Goal: Download file/media

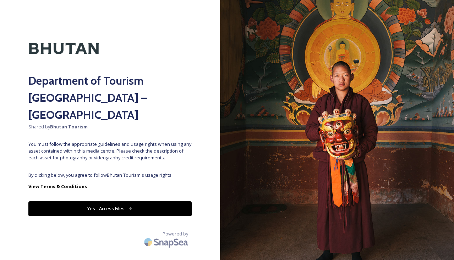
click at [95, 201] on button "Yes - Access Files" at bounding box center [109, 208] width 163 height 15
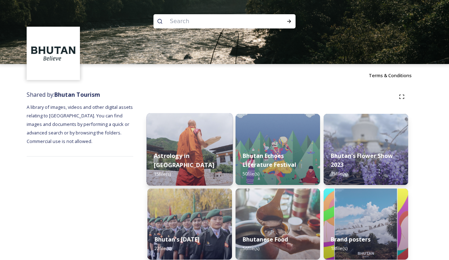
click at [196, 128] on img at bounding box center [190, 149] width 86 height 72
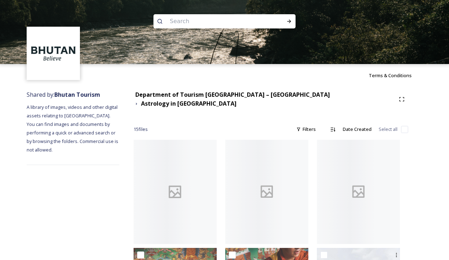
click at [404, 126] on input "checkbox" at bounding box center [404, 129] width 7 height 7
checkbox input "true"
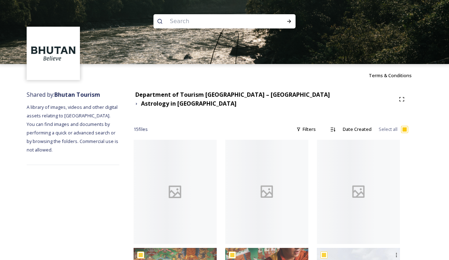
checkbox input "true"
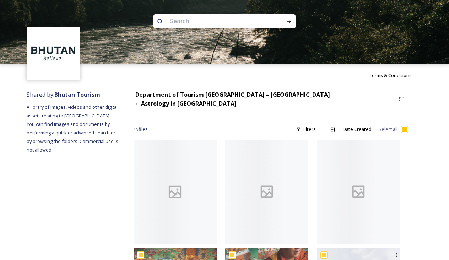
checkbox input "true"
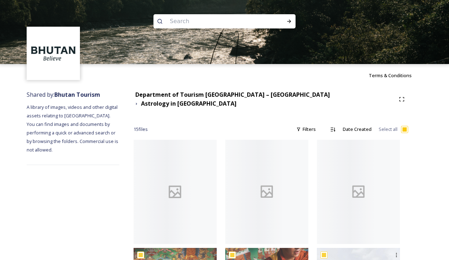
checkbox input "true"
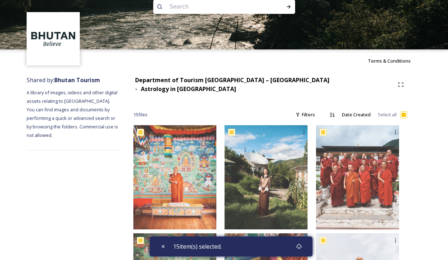
scroll to position [14, 0]
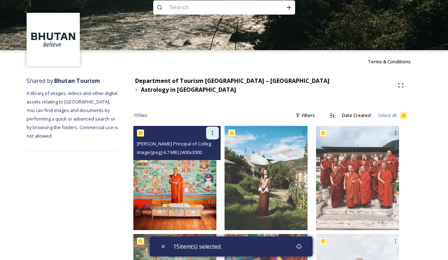
click at [216, 130] on icon at bounding box center [213, 133] width 6 height 6
click at [215, 159] on span "Download" at bounding box center [205, 162] width 22 height 7
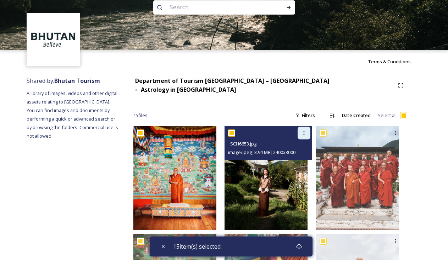
click at [307, 130] on icon at bounding box center [304, 133] width 6 height 6
click at [301, 161] on div "Download" at bounding box center [296, 162] width 29 height 14
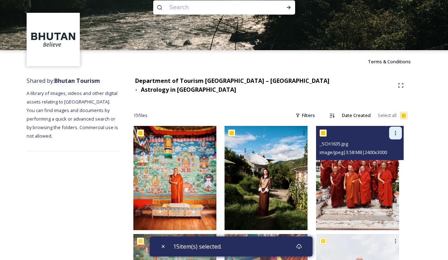
click at [396, 130] on icon at bounding box center [396, 133] width 6 height 6
click at [389, 159] on span "Download" at bounding box center [388, 162] width 22 height 7
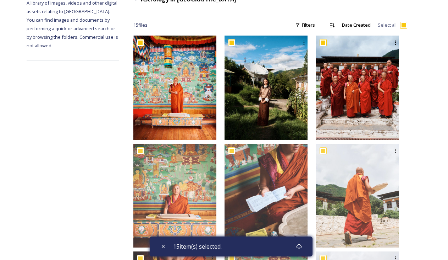
scroll to position [101, 0]
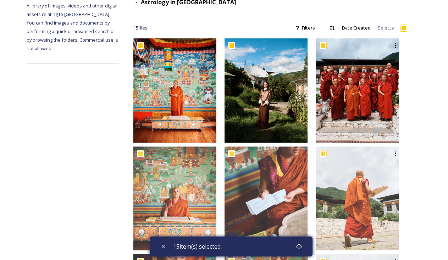
click at [405, 25] on input "checkbox" at bounding box center [404, 27] width 7 height 7
checkbox input "false"
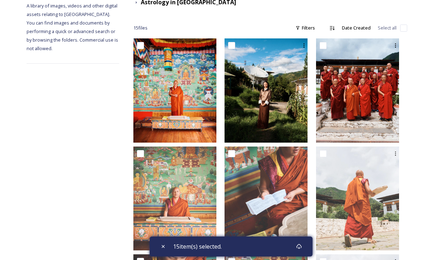
checkbox input "false"
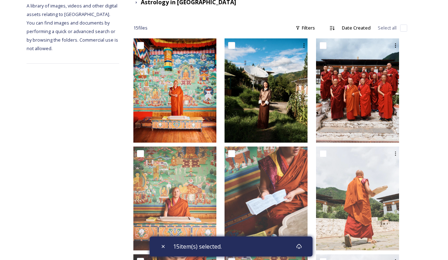
checkbox input "false"
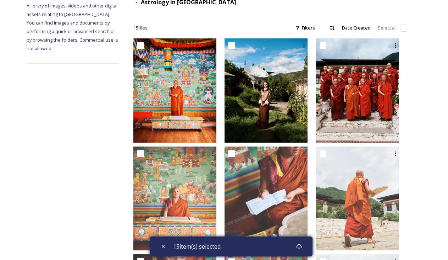
checkbox input "false"
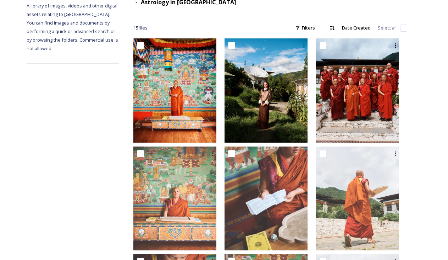
click at [405, 25] on input "checkbox" at bounding box center [404, 27] width 7 height 7
checkbox input "true"
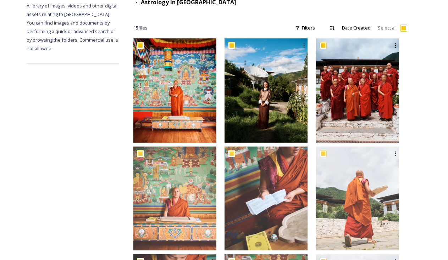
checkbox input "true"
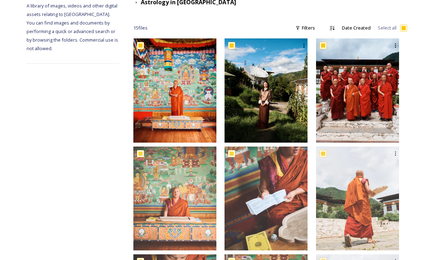
checkbox input "true"
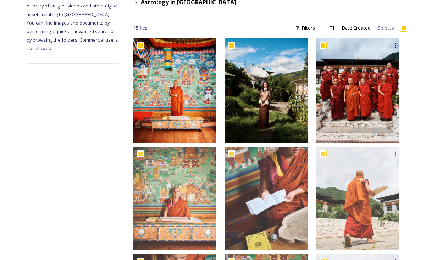
checkbox input "true"
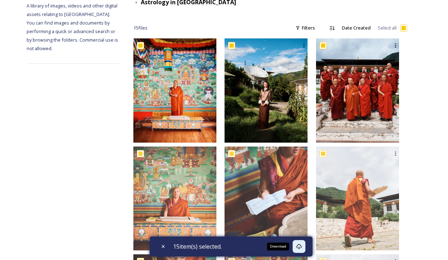
click at [301, 246] on icon at bounding box center [298, 246] width 5 height 5
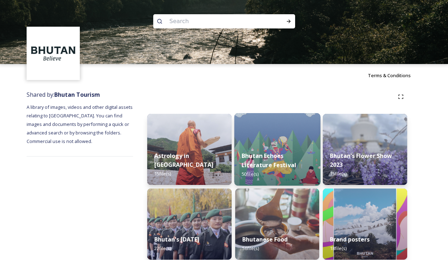
click at [288, 151] on div "Bhutan Echoes Literature Festival 50 file(s)" at bounding box center [277, 164] width 86 height 41
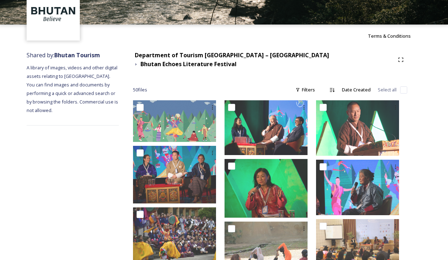
scroll to position [33, 0]
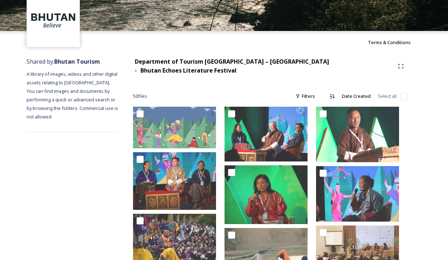
click at [404, 93] on input "checkbox" at bounding box center [404, 96] width 7 height 7
checkbox input "true"
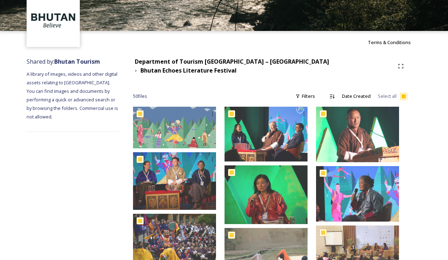
checkbox input "true"
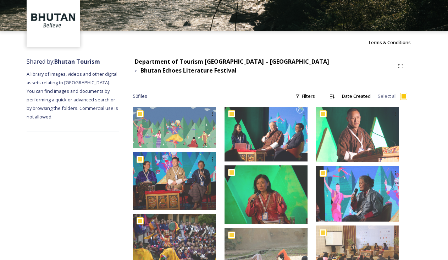
checkbox input "true"
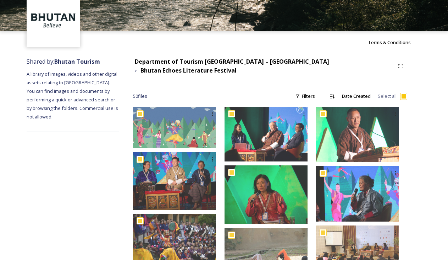
checkbox input "true"
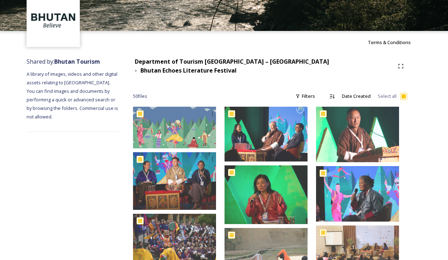
checkbox input "true"
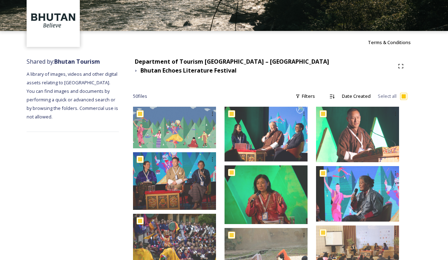
checkbox input "true"
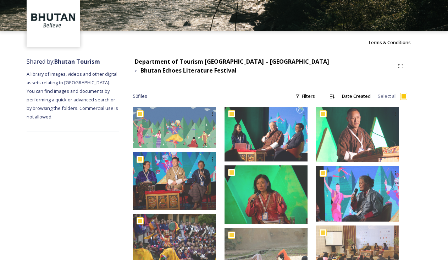
checkbox input "true"
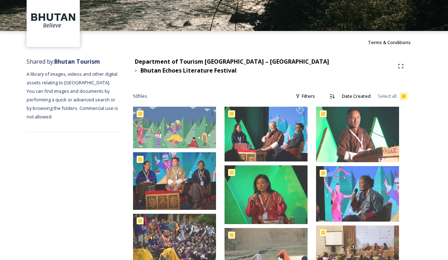
checkbox input "true"
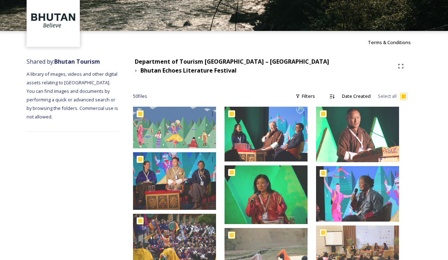
checkbox input "true"
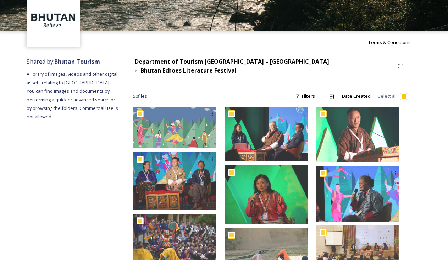
checkbox input "true"
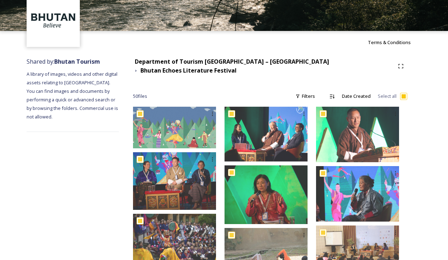
checkbox input "true"
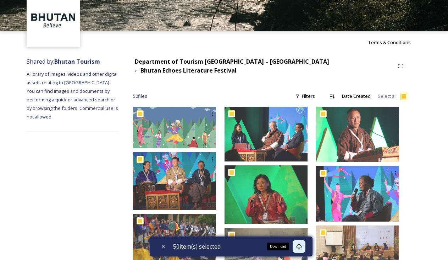
click at [302, 247] on icon at bounding box center [299, 246] width 6 height 6
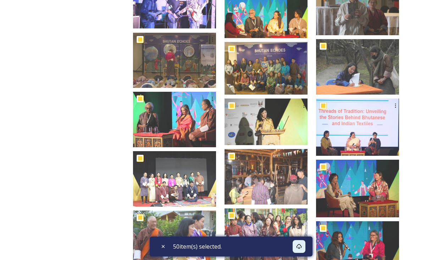
scroll to position [939, 0]
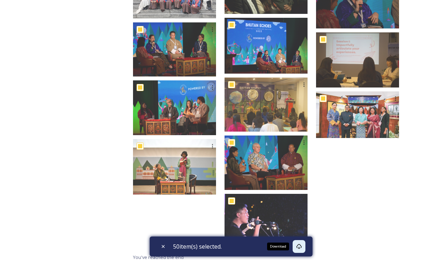
click at [298, 246] on div "Download" at bounding box center [299, 246] width 13 height 13
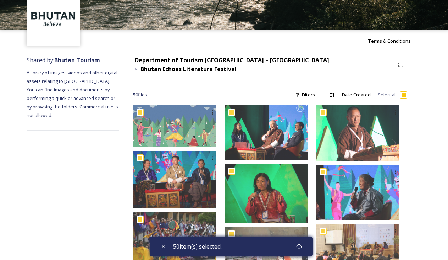
scroll to position [0, 0]
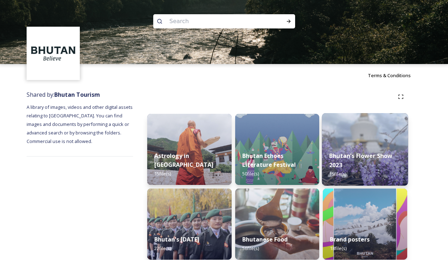
click at [368, 150] on div "Bhutan's Flower Show 2023 15 file(s)" at bounding box center [365, 164] width 86 height 41
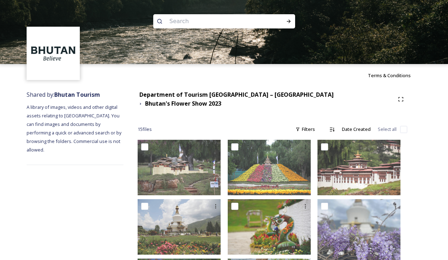
click at [403, 126] on input "checkbox" at bounding box center [404, 129] width 7 height 7
checkbox input "true"
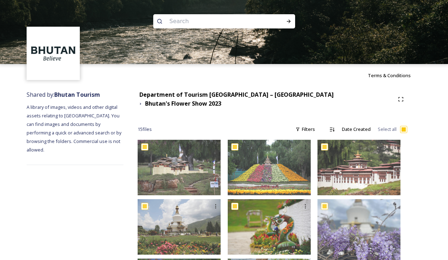
checkbox input "true"
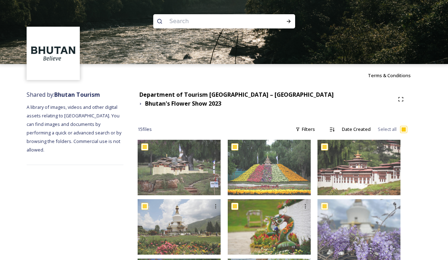
checkbox input "true"
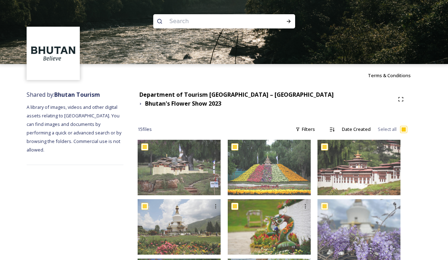
checkbox input "true"
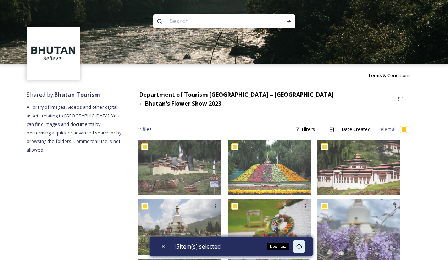
click at [301, 247] on icon at bounding box center [298, 246] width 5 height 5
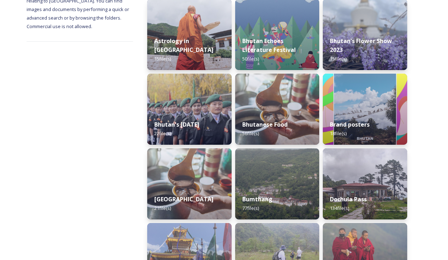
scroll to position [159, 0]
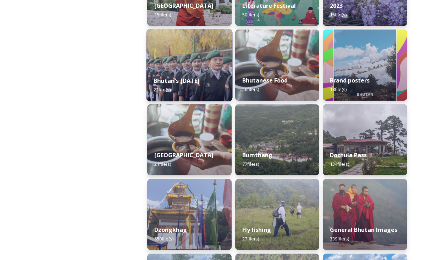
click at [200, 77] on strong "Bhutan's National Day 2022" at bounding box center [177, 81] width 46 height 8
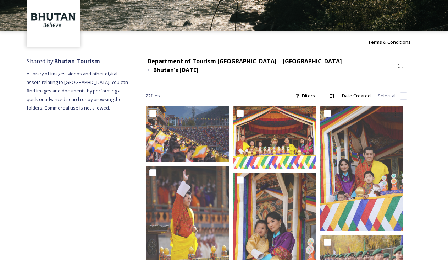
scroll to position [52, 0]
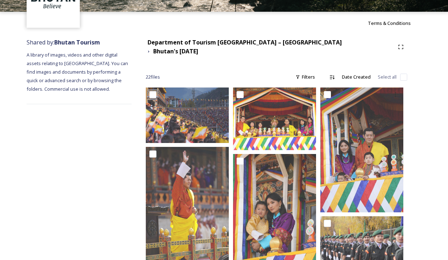
click at [405, 73] on input "checkbox" at bounding box center [404, 76] width 7 height 7
checkbox input "true"
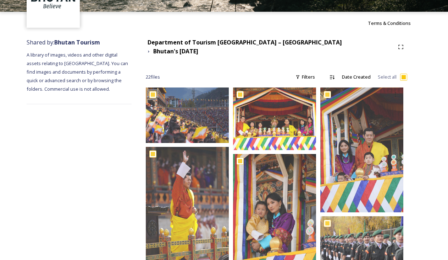
checkbox input "true"
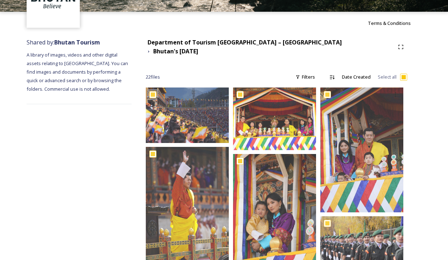
checkbox input "true"
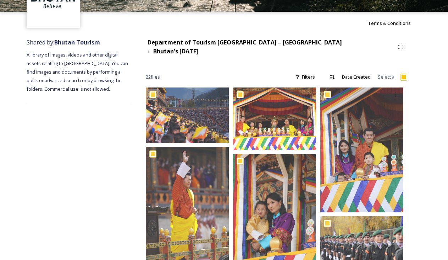
checkbox input "true"
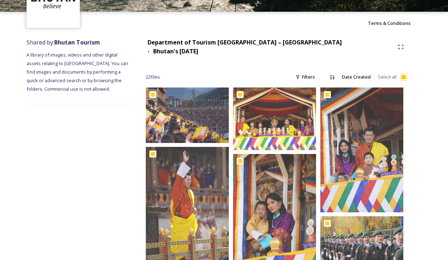
checkbox input "true"
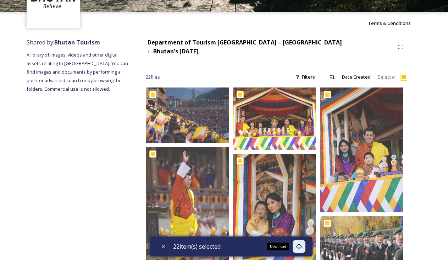
click at [300, 244] on icon at bounding box center [298, 246] width 5 height 5
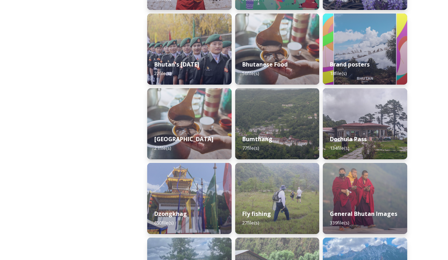
scroll to position [179, 0]
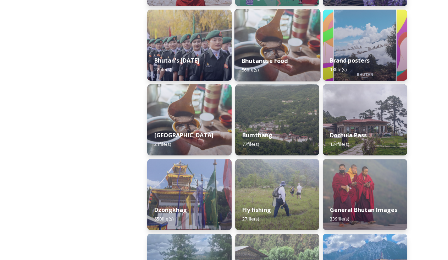
click at [291, 55] on div "Bhutanese Food 56 file(s)" at bounding box center [277, 65] width 86 height 32
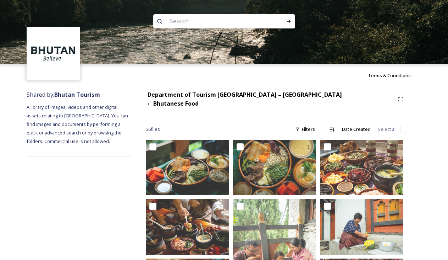
click at [402, 126] on input "checkbox" at bounding box center [404, 129] width 7 height 7
checkbox input "true"
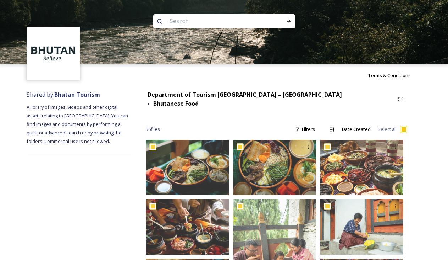
checkbox input "true"
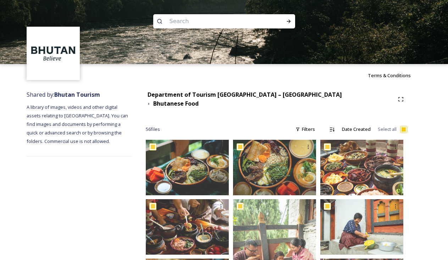
checkbox input "true"
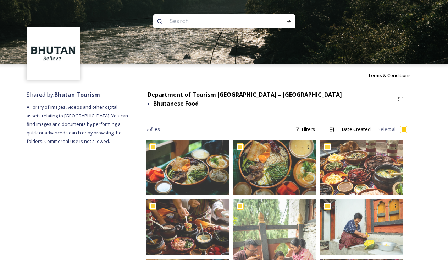
checkbox input "true"
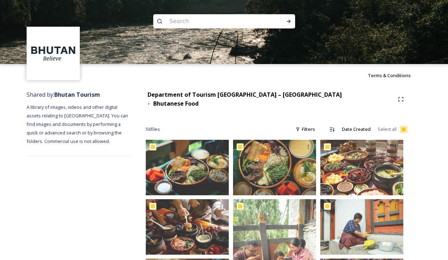
checkbox input "true"
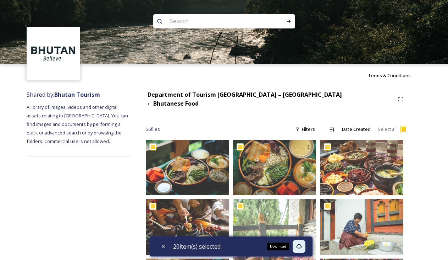
click at [301, 246] on icon at bounding box center [299, 246] width 6 height 6
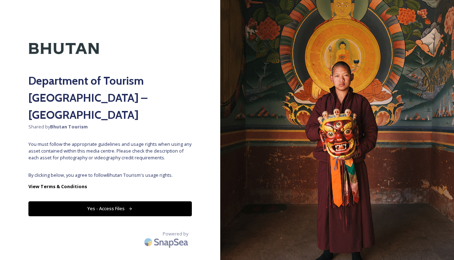
click at [112, 201] on button "Yes - Access Files" at bounding box center [109, 208] width 163 height 15
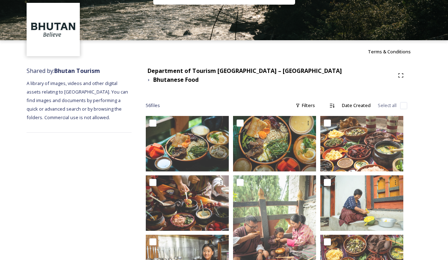
scroll to position [25, 0]
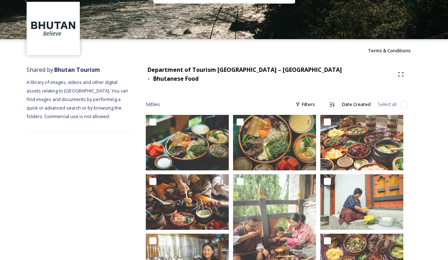
click at [403, 101] on input "checkbox" at bounding box center [404, 104] width 7 height 7
checkbox input "true"
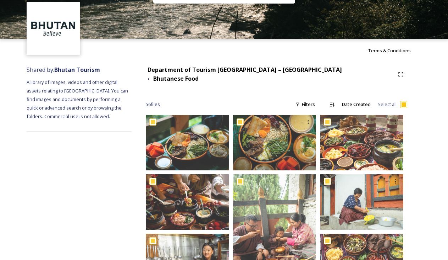
checkbox input "true"
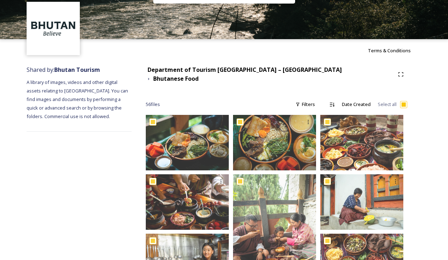
checkbox input "true"
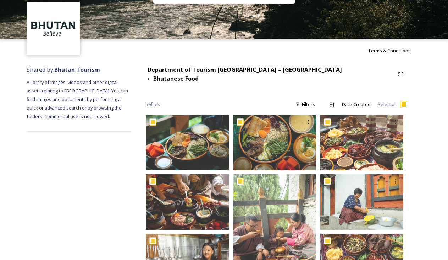
checkbox input "true"
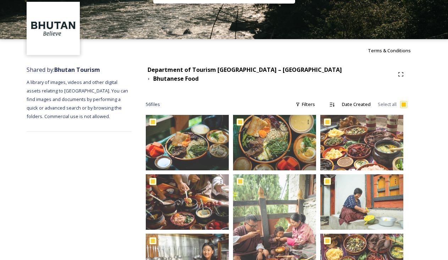
checkbox input "true"
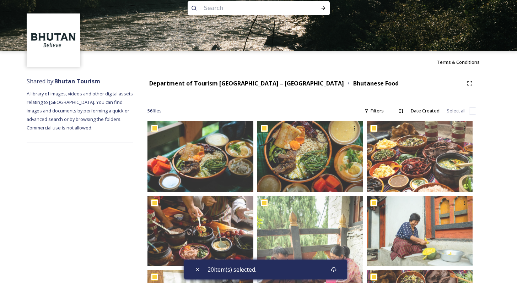
scroll to position [12, 0]
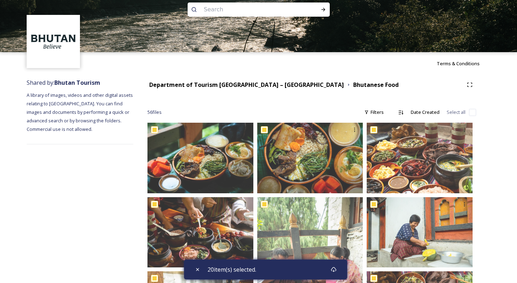
click at [453, 109] on input "checkbox" at bounding box center [472, 112] width 7 height 7
checkbox input "true"
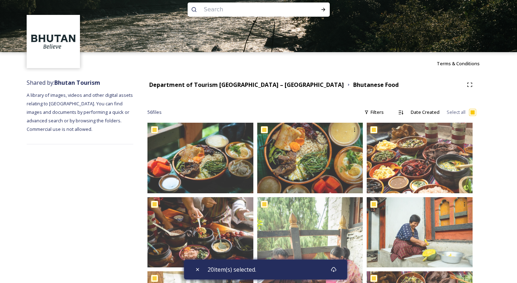
checkbox input "true"
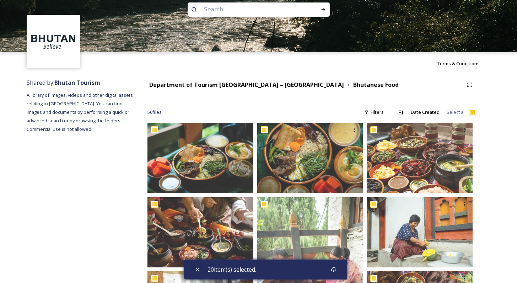
checkbox input "true"
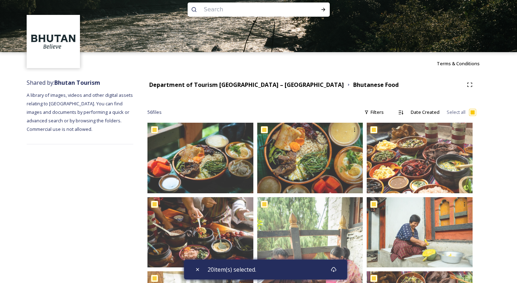
checkbox input "true"
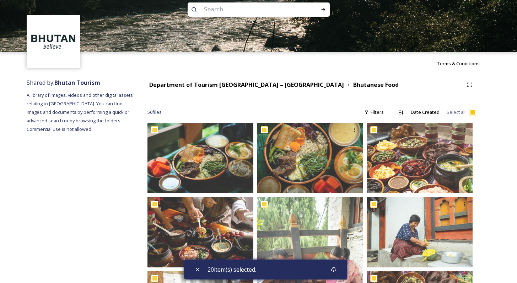
checkbox input "true"
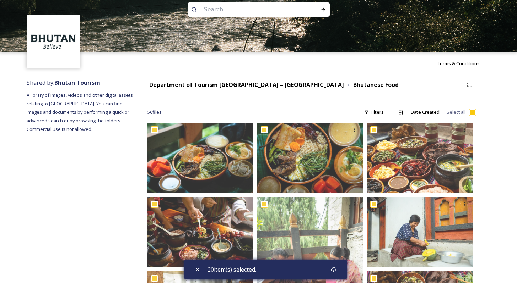
checkbox input "true"
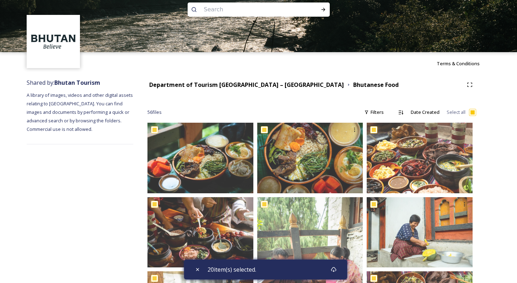
checkbox input "true"
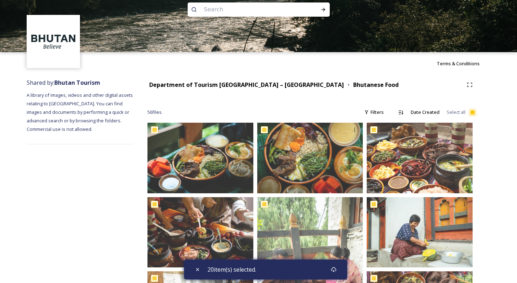
checkbox input "true"
click at [453, 113] on input "checkbox" at bounding box center [472, 112] width 7 height 7
checkbox input "false"
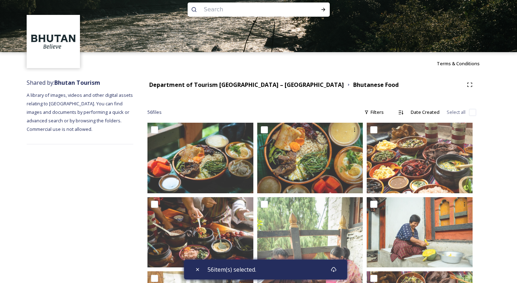
checkbox input "false"
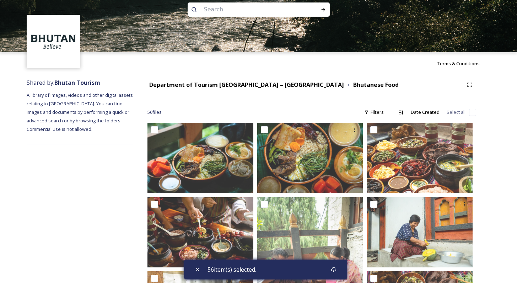
checkbox input "false"
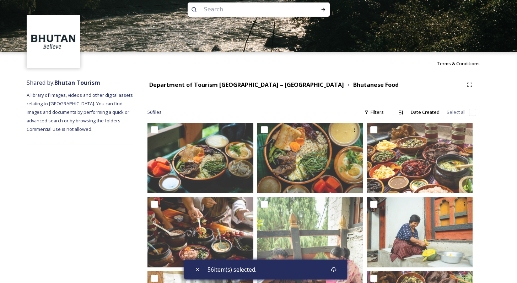
checkbox input "false"
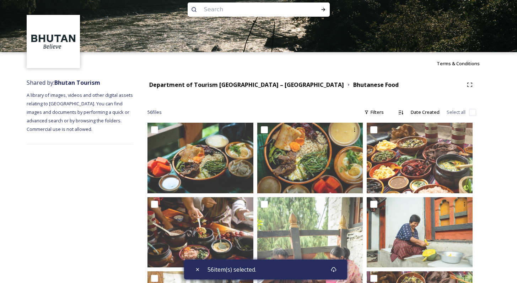
checkbox input "false"
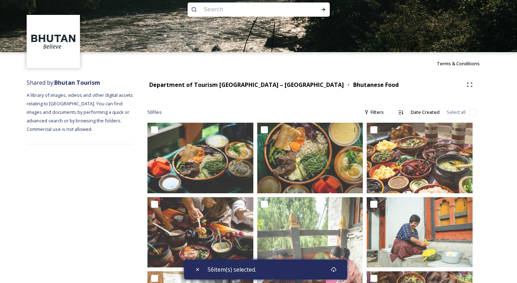
checkbox input "false"
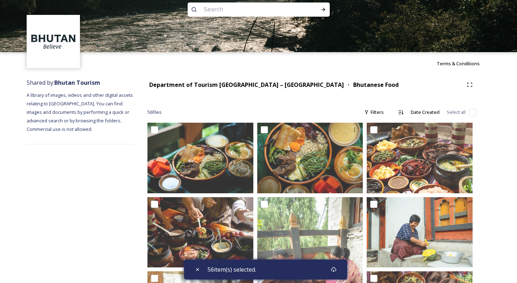
checkbox input "false"
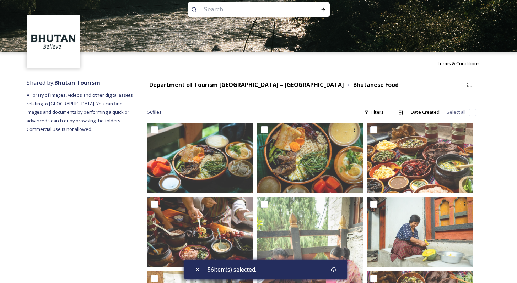
checkbox input "false"
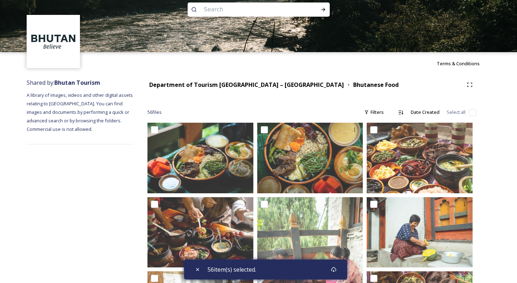
checkbox input "false"
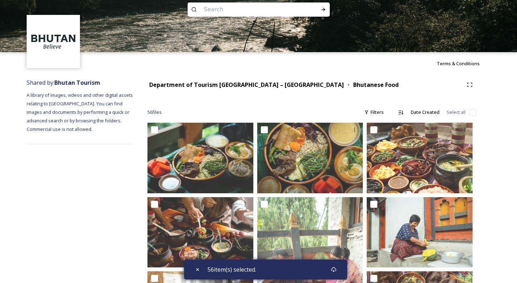
checkbox input "false"
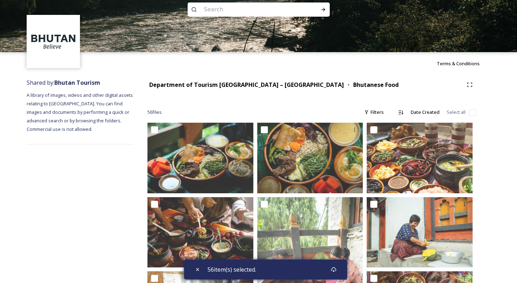
checkbox input "false"
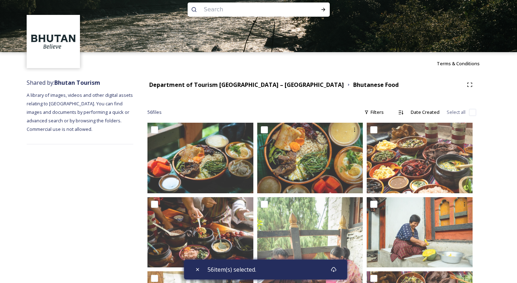
checkbox input "false"
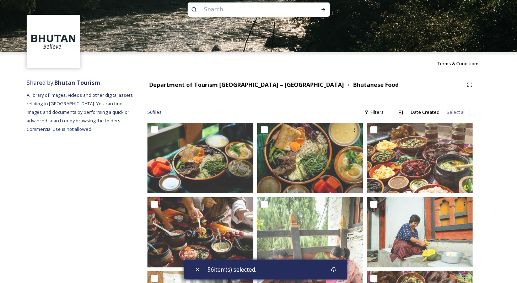
checkbox input "false"
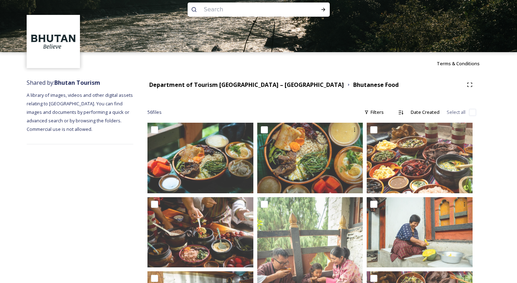
click at [453, 113] on input "checkbox" at bounding box center [472, 112] width 7 height 7
checkbox input "true"
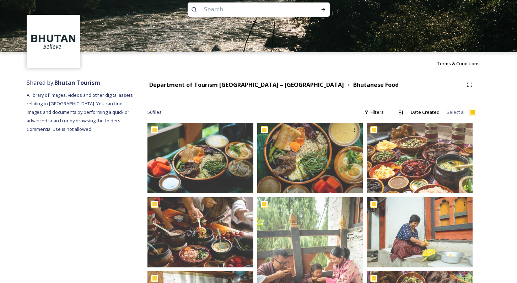
checkbox input "true"
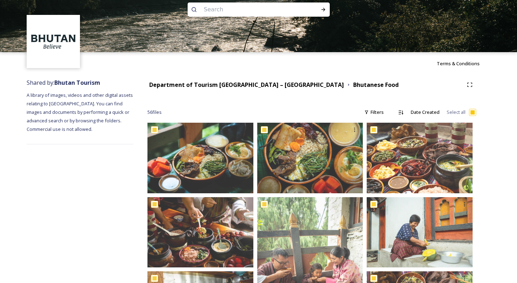
checkbox input "true"
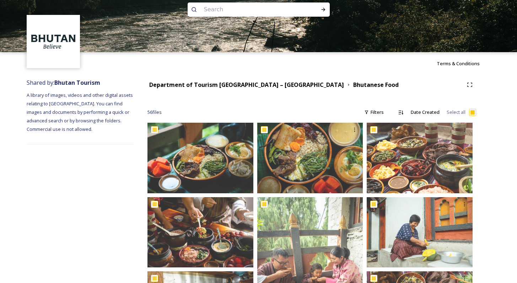
checkbox input "true"
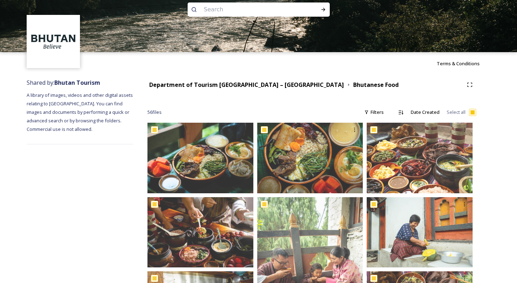
checkbox input "true"
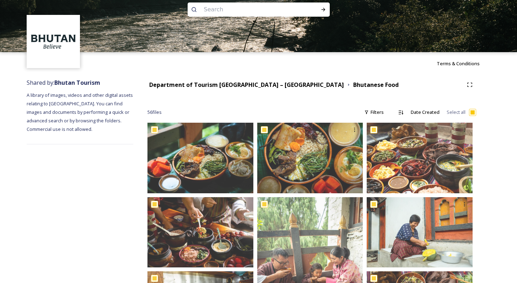
checkbox input "true"
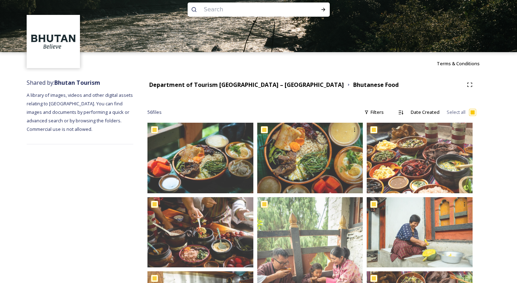
checkbox input "true"
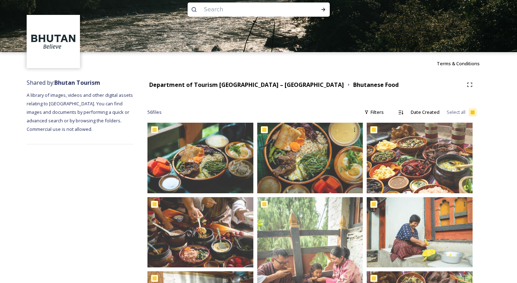
checkbox input "true"
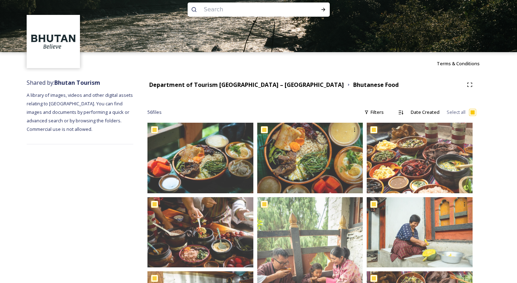
checkbox input "true"
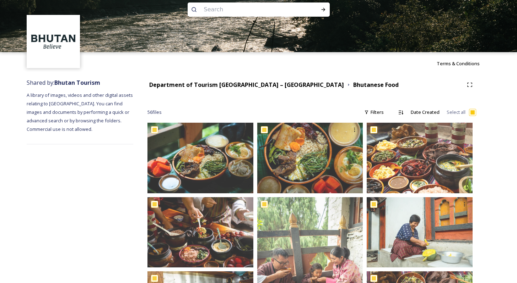
checkbox input "true"
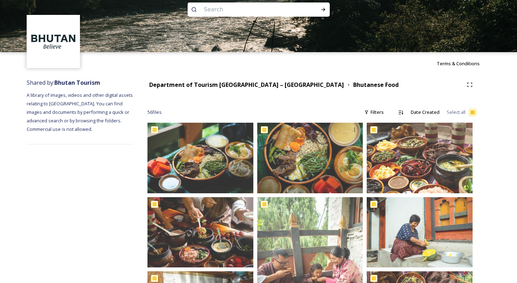
checkbox input "true"
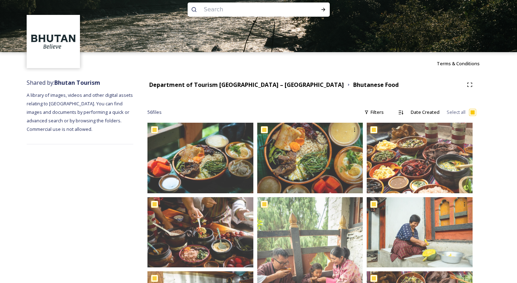
checkbox input "true"
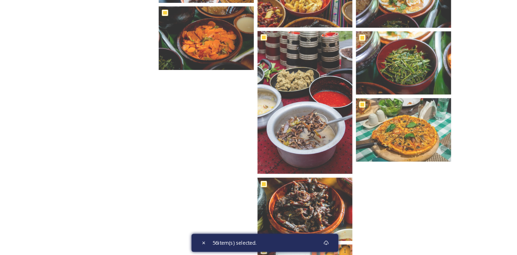
scroll to position [1807, 0]
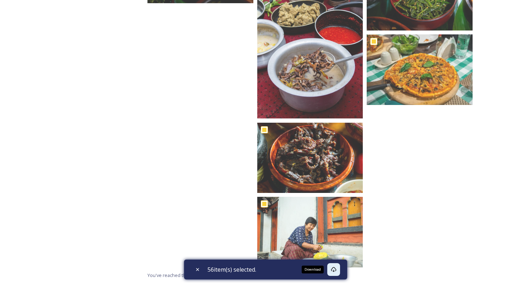
click at [336, 259] on icon at bounding box center [334, 270] width 6 height 6
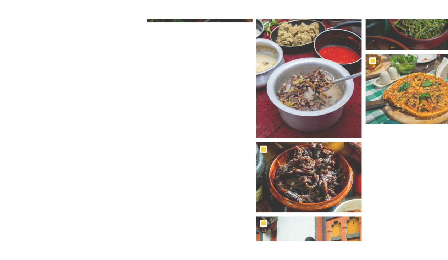
scroll to position [1429, 0]
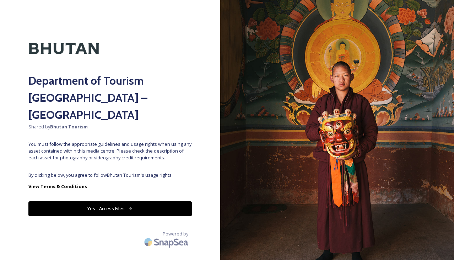
click at [147, 201] on button "Yes - Access Files" at bounding box center [109, 208] width 163 height 15
click at [113, 201] on button "Yes - Access Files" at bounding box center [109, 208] width 163 height 15
click at [126, 201] on button "Yes - Access Files" at bounding box center [109, 208] width 163 height 15
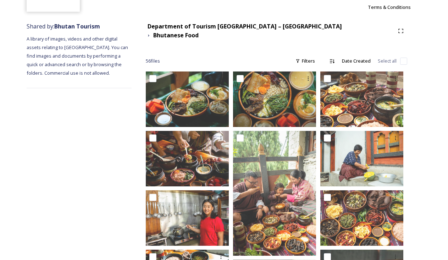
scroll to position [69, 0]
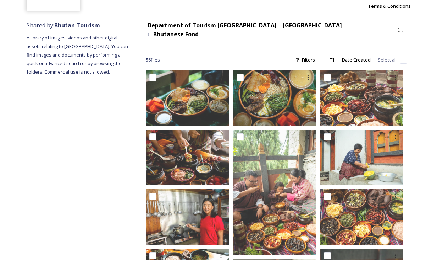
click at [404, 56] on input "checkbox" at bounding box center [404, 59] width 7 height 7
checkbox input "true"
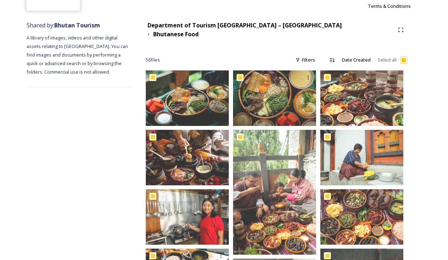
checkbox input "true"
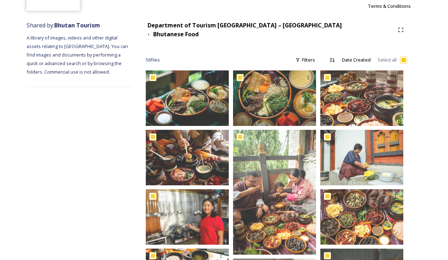
checkbox input "true"
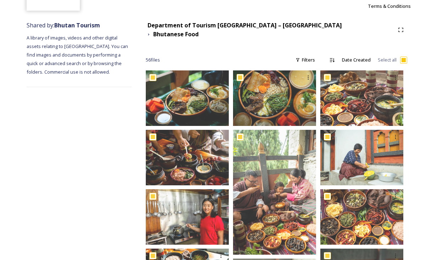
checkbox input "true"
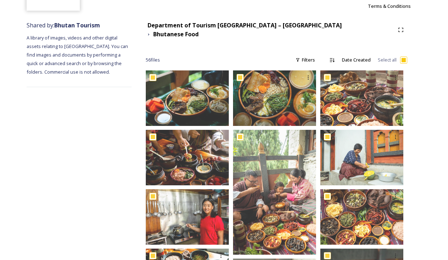
checkbox input "true"
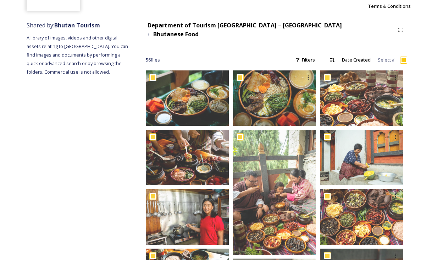
checkbox input "true"
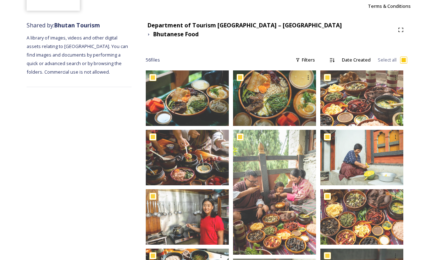
checkbox input "true"
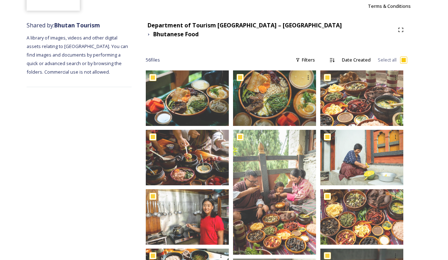
checkbox input "true"
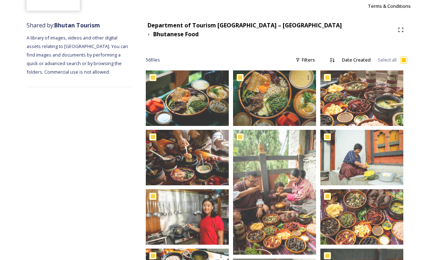
checkbox input "true"
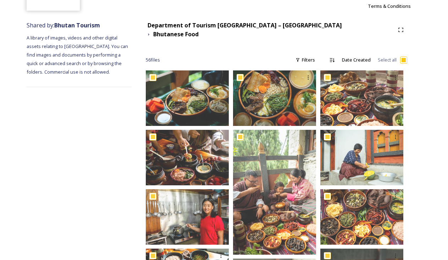
checkbox input "true"
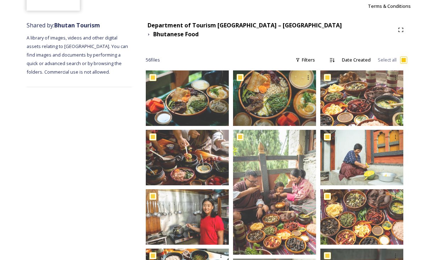
checkbox input "true"
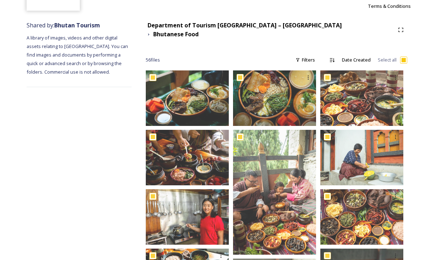
checkbox input "true"
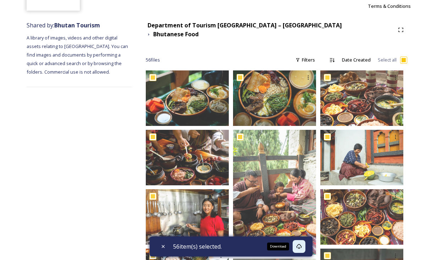
click at [301, 247] on icon at bounding box center [298, 246] width 5 height 5
click at [245, 9] on div "Terms & Conditions" at bounding box center [224, 6] width 448 height 23
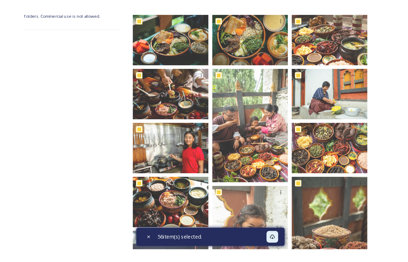
scroll to position [0, 0]
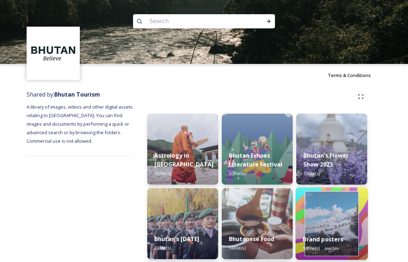
click at [327, 222] on img at bounding box center [332, 223] width 72 height 72
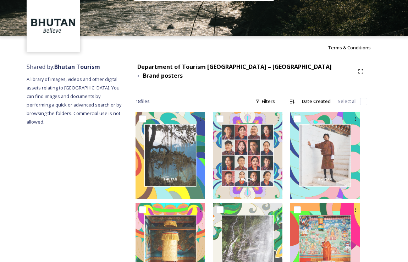
scroll to position [26, 0]
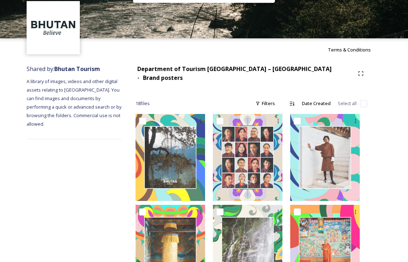
click at [362, 100] on input "checkbox" at bounding box center [363, 103] width 7 height 7
checkbox input "true"
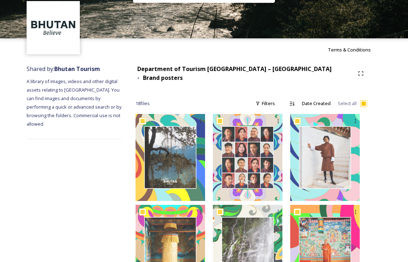
checkbox input "true"
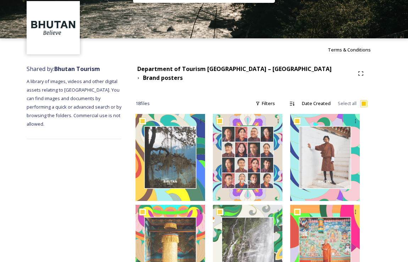
checkbox input "true"
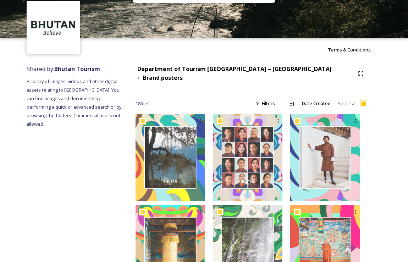
checkbox input "true"
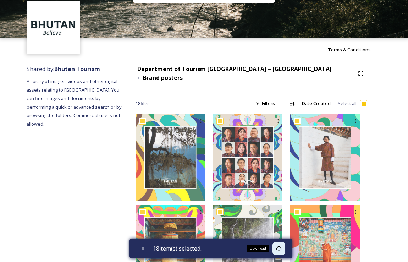
click at [280, 246] on icon at bounding box center [279, 248] width 5 height 5
